Goal: Task Accomplishment & Management: Manage account settings

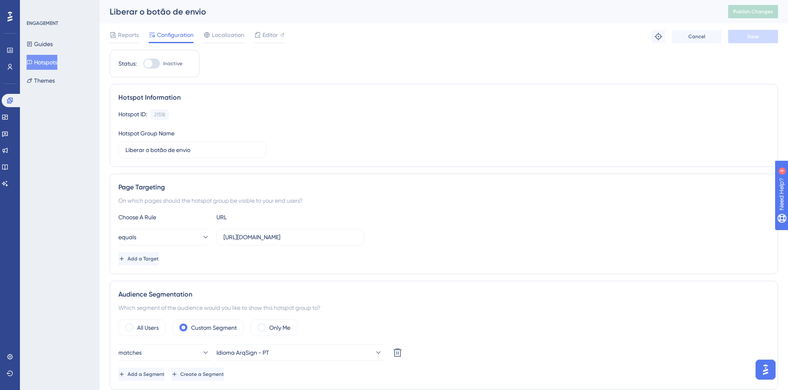
click at [52, 62] on button "Hotspots" at bounding box center [42, 62] width 31 height 15
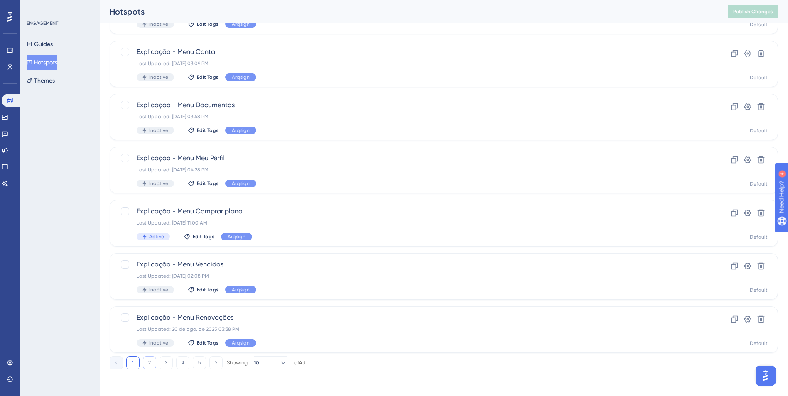
click at [154, 365] on button "2" at bounding box center [149, 362] width 13 height 13
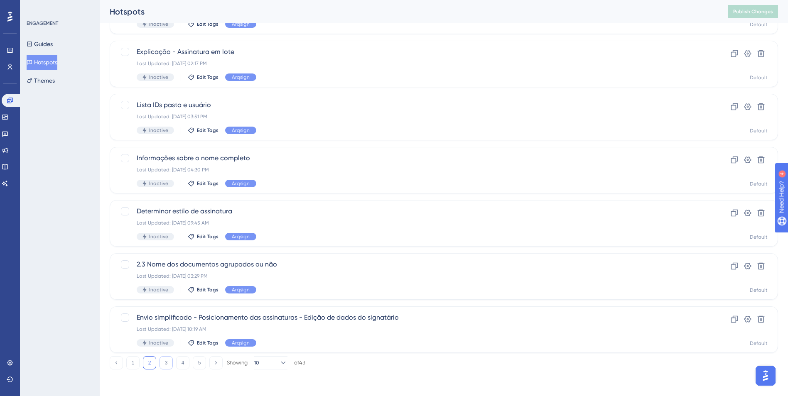
click at [167, 367] on button "3" at bounding box center [166, 362] width 13 height 13
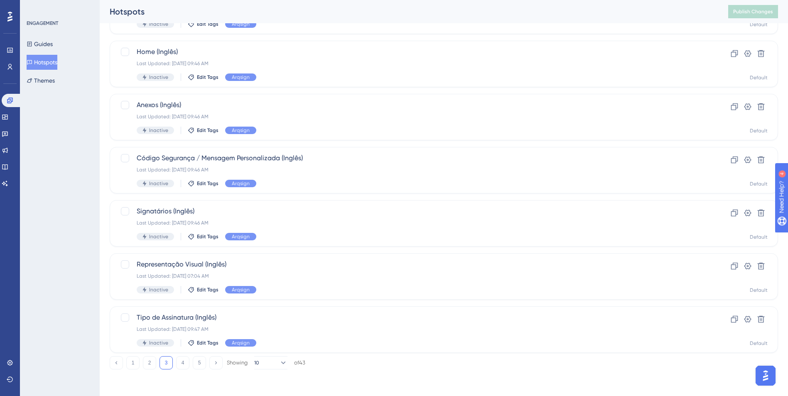
click at [190, 365] on div "1 2 3 4 5 Showing 10 of 43" at bounding box center [208, 362] width 196 height 13
click at [196, 364] on button "5" at bounding box center [199, 362] width 13 height 13
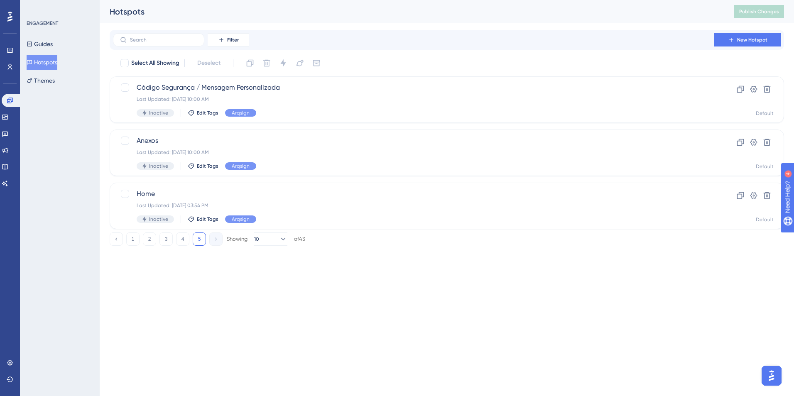
click at [52, 63] on button "Hotspots" at bounding box center [42, 62] width 31 height 15
click at [57, 67] on button "Hotspots" at bounding box center [42, 62] width 31 height 15
click at [182, 240] on button "4" at bounding box center [182, 239] width 13 height 13
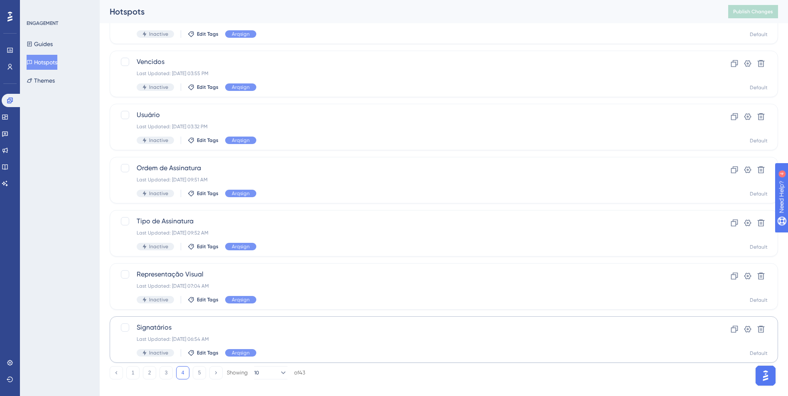
scroll to position [248, 0]
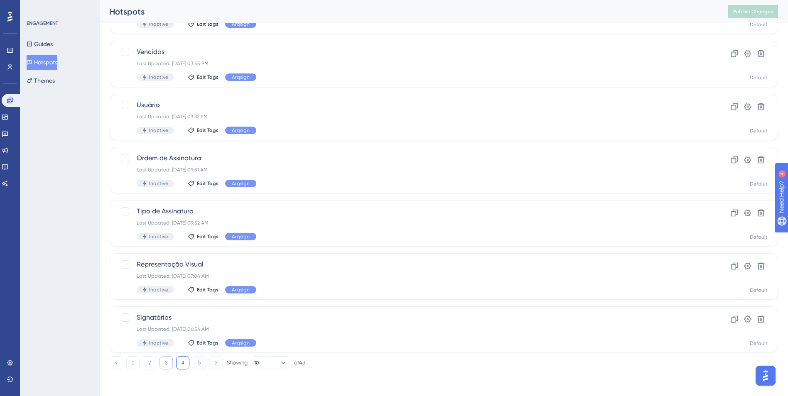
click at [167, 361] on button "3" at bounding box center [166, 362] width 13 height 13
click at [150, 358] on button "2" at bounding box center [149, 362] width 13 height 13
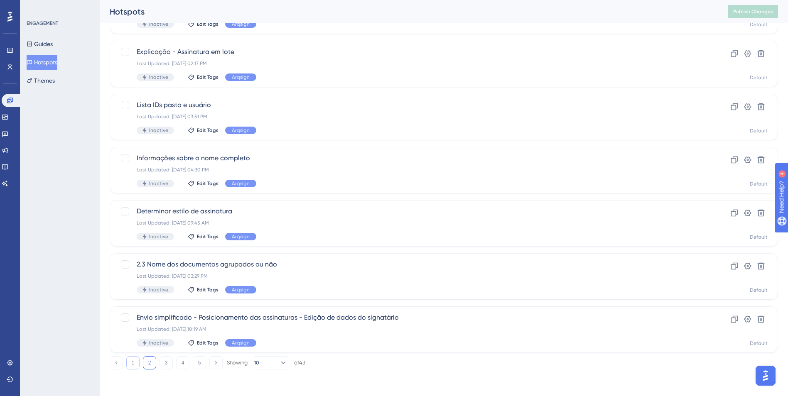
click at [137, 365] on button "1" at bounding box center [132, 362] width 13 height 13
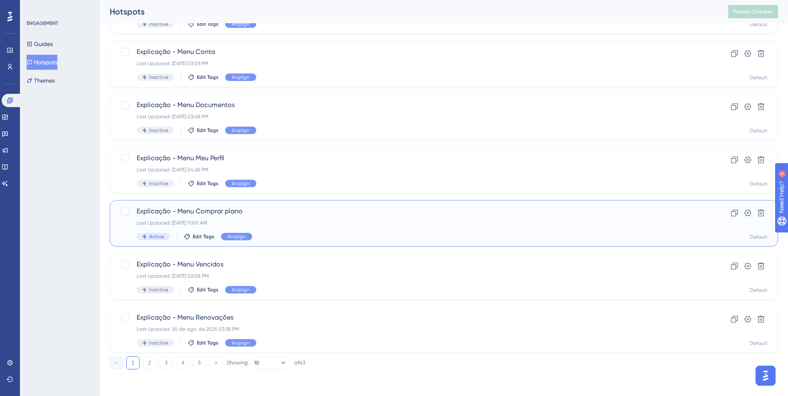
click at [290, 213] on span "Explicação - Menu Comprar plano" at bounding box center [411, 211] width 548 height 10
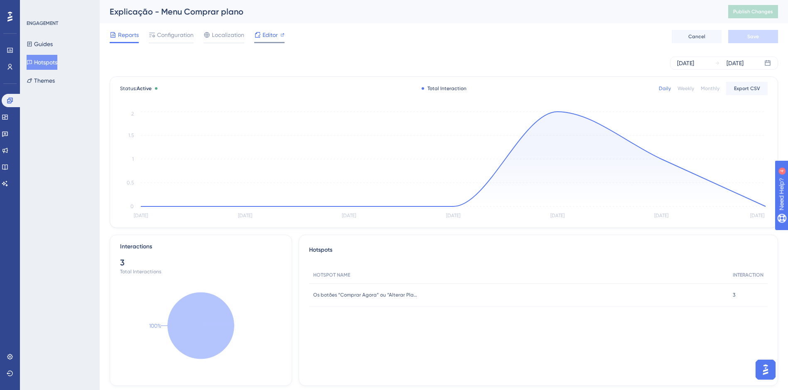
click at [273, 39] on span "Editor" at bounding box center [270, 35] width 15 height 10
click at [166, 38] on span "Configuration" at bounding box center [175, 35] width 37 height 10
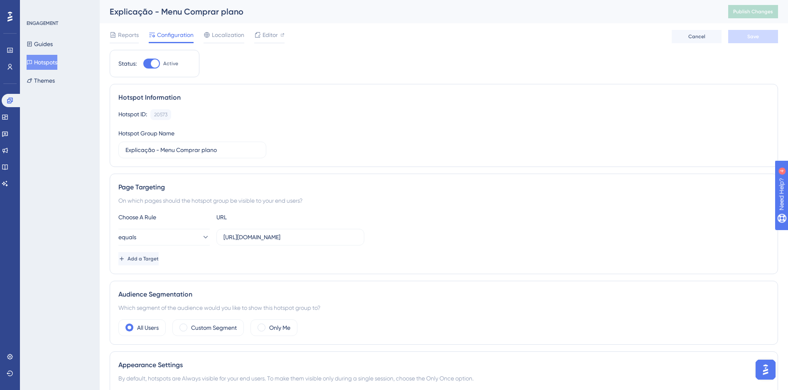
click at [147, 63] on div at bounding box center [151, 64] width 17 height 10
click at [143, 64] on input "Active" at bounding box center [143, 64] width 0 height 0
checkbox input "false"
click at [763, 32] on button "Save" at bounding box center [753, 36] width 50 height 13
click at [749, 14] on span "Publish Changes" at bounding box center [753, 11] width 40 height 7
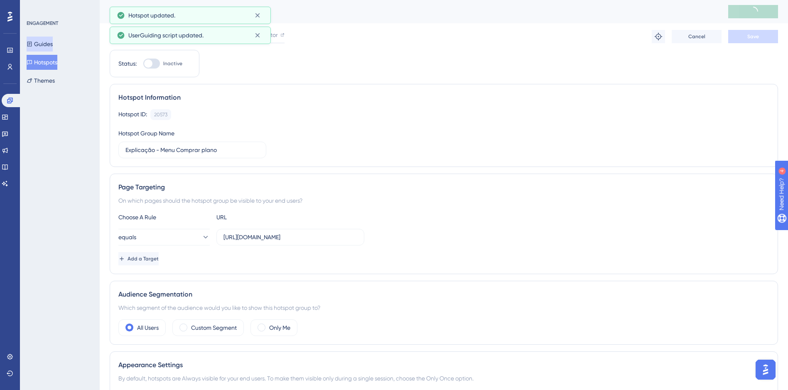
click at [46, 37] on button "Guides" at bounding box center [40, 44] width 26 height 15
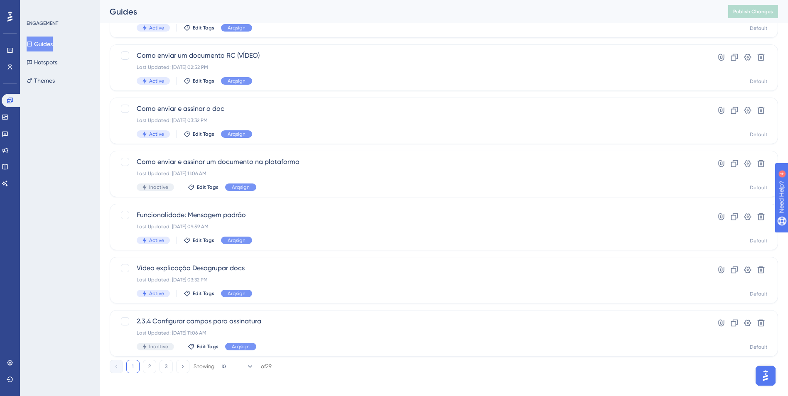
scroll to position [248, 0]
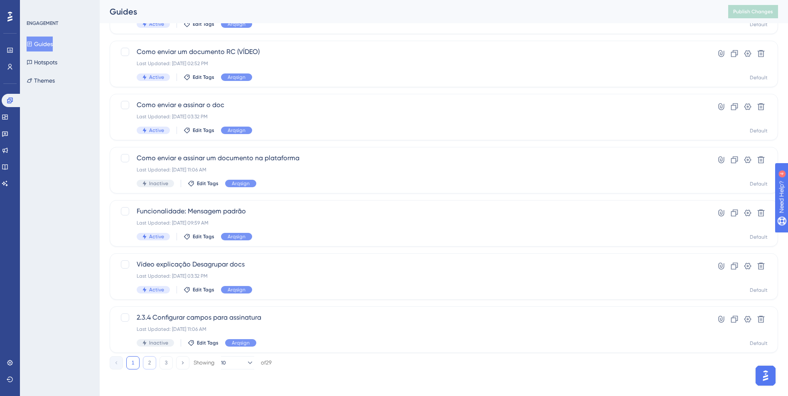
click at [148, 366] on button "2" at bounding box center [149, 362] width 13 height 13
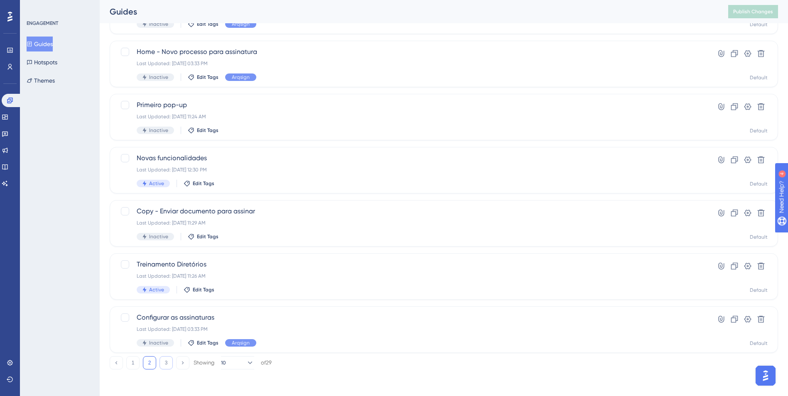
click at [162, 364] on button "3" at bounding box center [166, 362] width 13 height 13
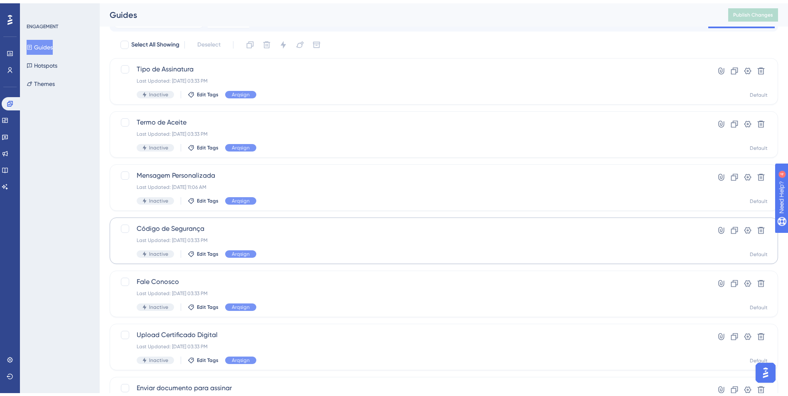
scroll to position [195, 0]
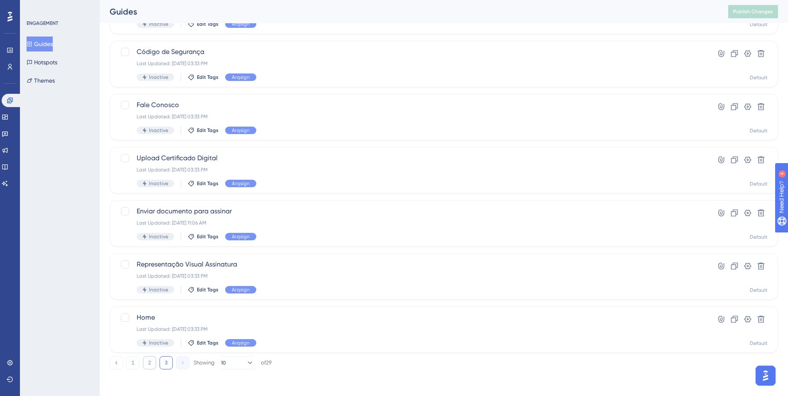
click at [147, 362] on button "2" at bounding box center [149, 362] width 13 height 13
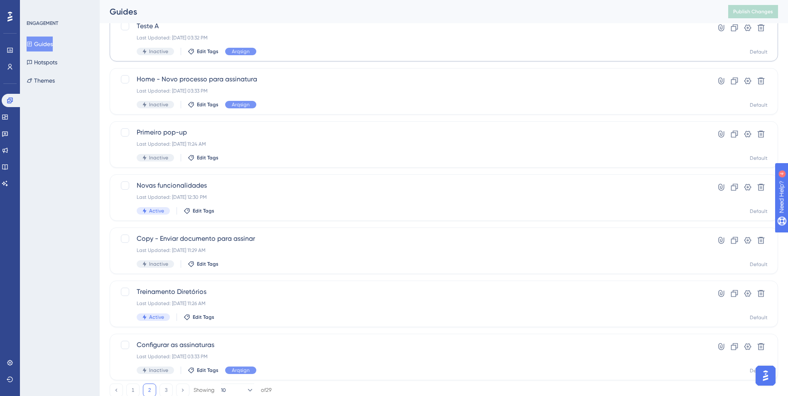
scroll to position [248, 0]
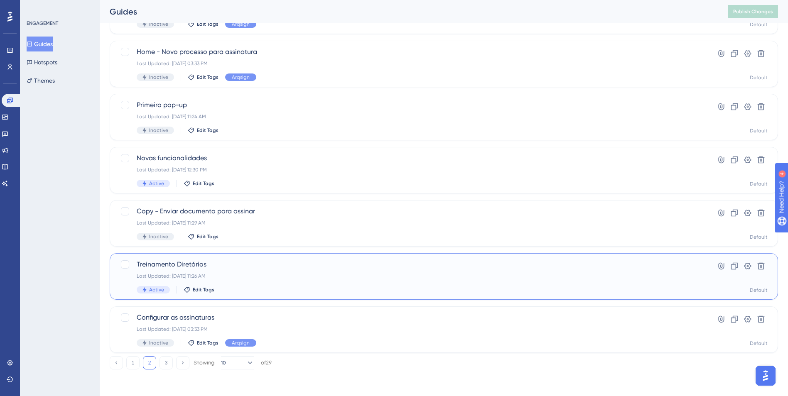
click at [240, 263] on span "Treinamento Diretórios" at bounding box center [411, 265] width 548 height 10
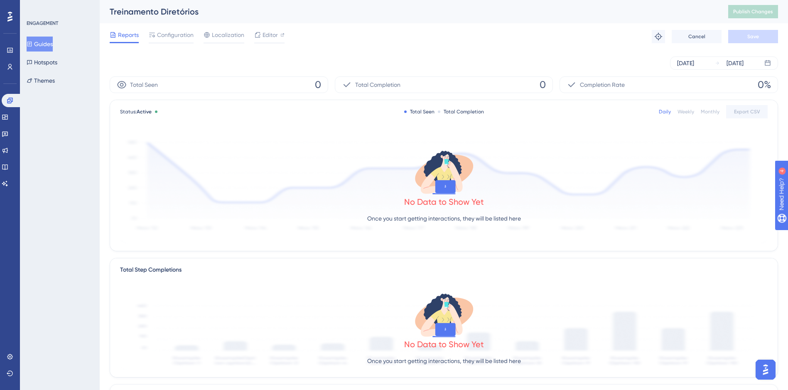
click at [32, 44] on icon at bounding box center [29, 44] width 5 height 5
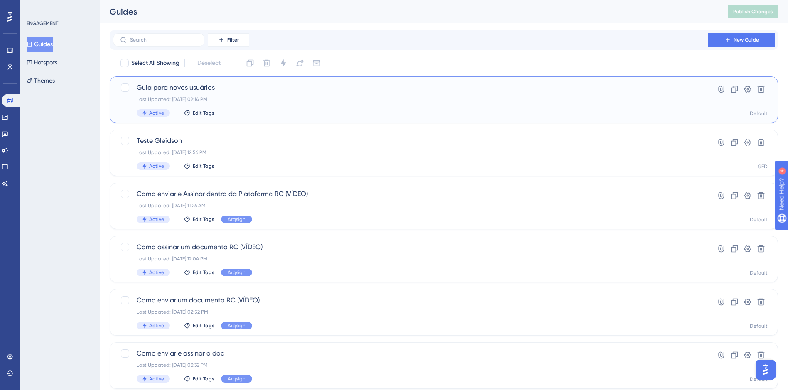
click at [222, 102] on div "Last Updated: [DATE] 02:14 PM" at bounding box center [411, 99] width 548 height 7
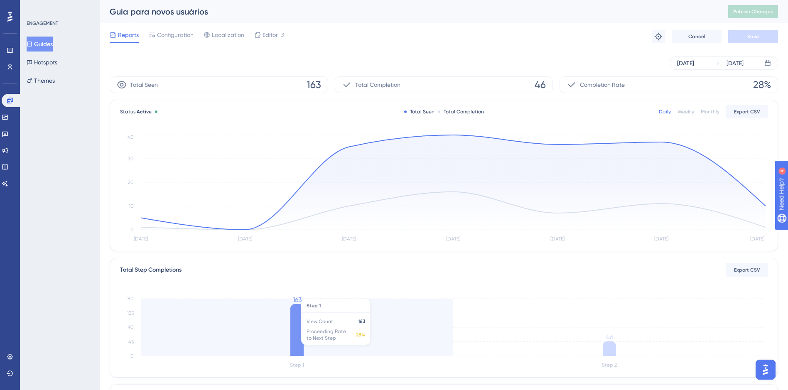
click at [295, 319] on icon at bounding box center [296, 330] width 13 height 52
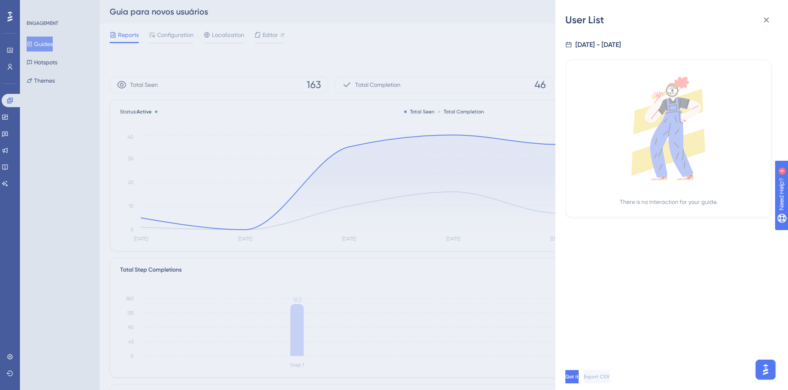
click at [458, 176] on div "User List [DATE] - [DATE] There is no interaction for your guide. Got it Export…" at bounding box center [394, 195] width 788 height 390
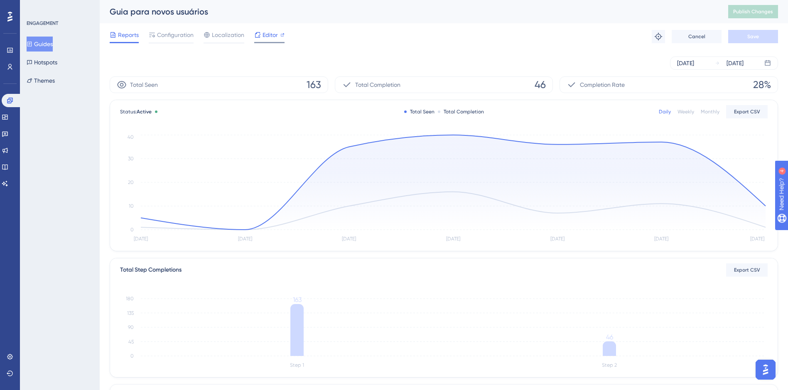
click at [270, 37] on span "Editor" at bounding box center [270, 35] width 15 height 10
click at [44, 48] on button "Guides" at bounding box center [40, 44] width 26 height 15
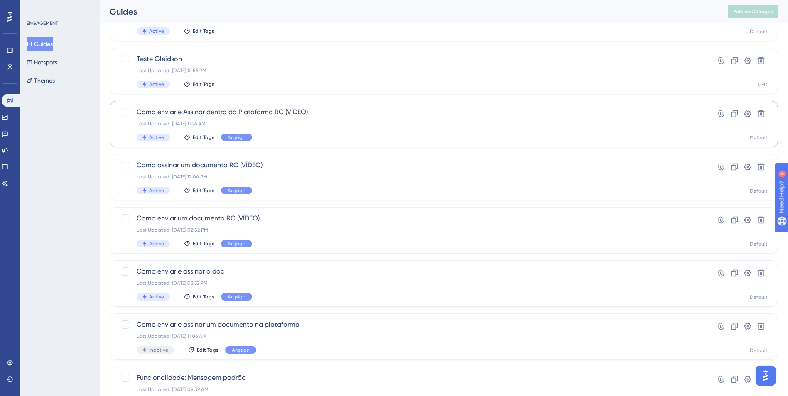
scroll to position [83, 0]
